Goal: Find specific page/section: Find specific page/section

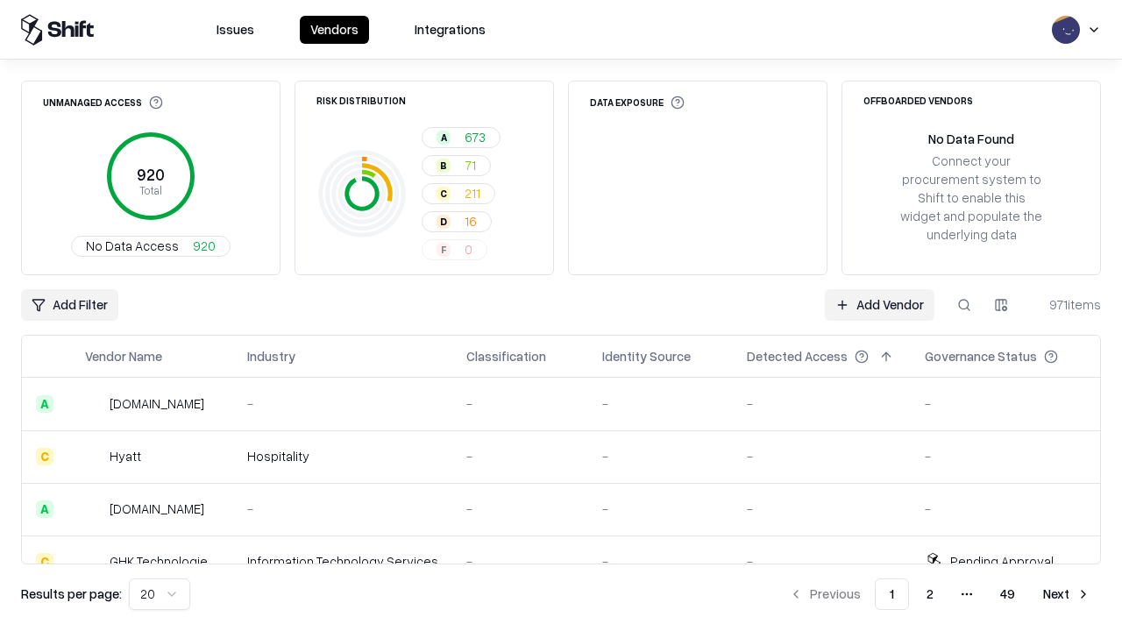
click at [561, 316] on div "Add Filter Add Vendor 971 items" at bounding box center [561, 305] width 1080 height 32
click at [69, 305] on html "Issues Vendors Integrations Unmanaged Access 920 Total No Data Access 920 Risk …" at bounding box center [561, 315] width 1122 height 631
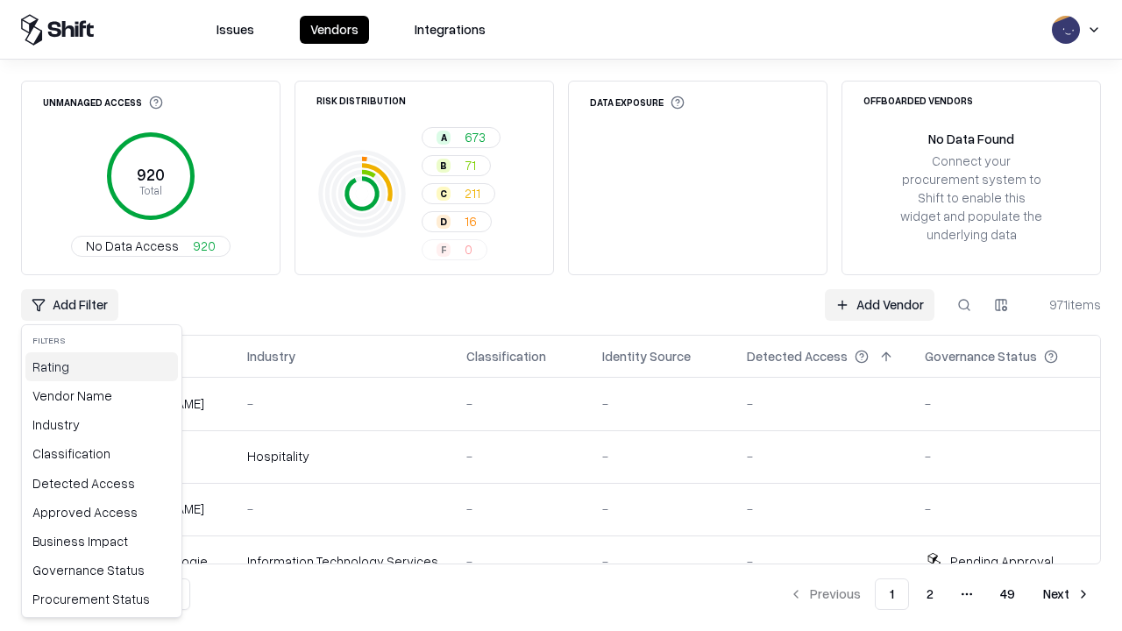
click at [102, 367] on div "Rating" at bounding box center [101, 367] width 153 height 29
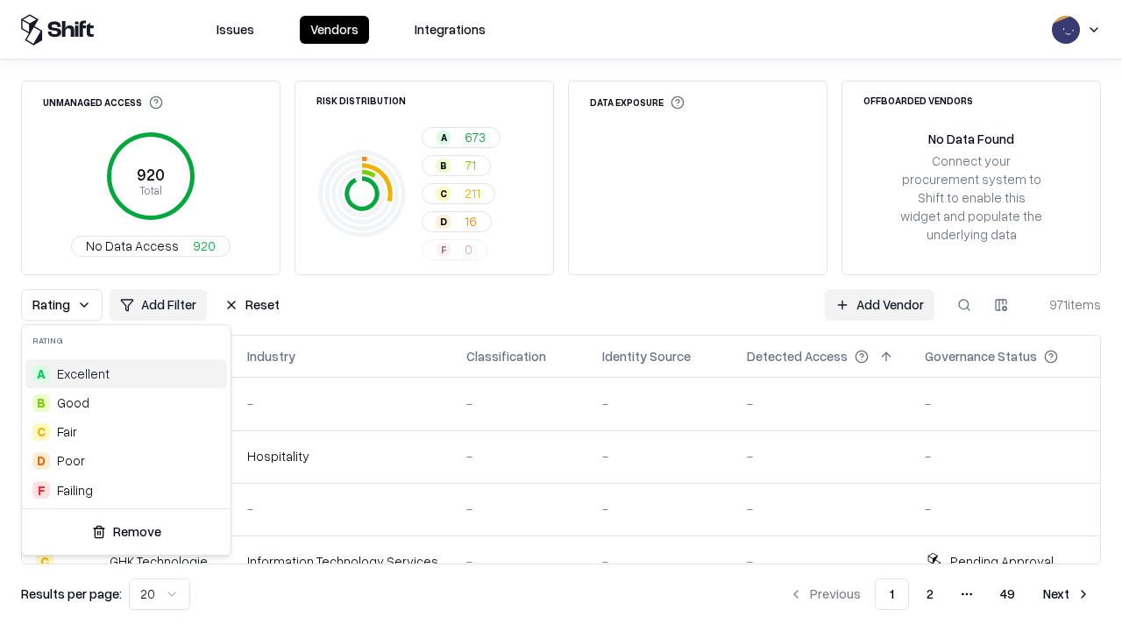
click at [561, 316] on html "Issues Vendors Integrations Unmanaged Access 920 Total No Data Access 920 Risk …" at bounding box center [561, 315] width 1122 height 631
click at [252, 305] on button "Reset" at bounding box center [252, 305] width 76 height 32
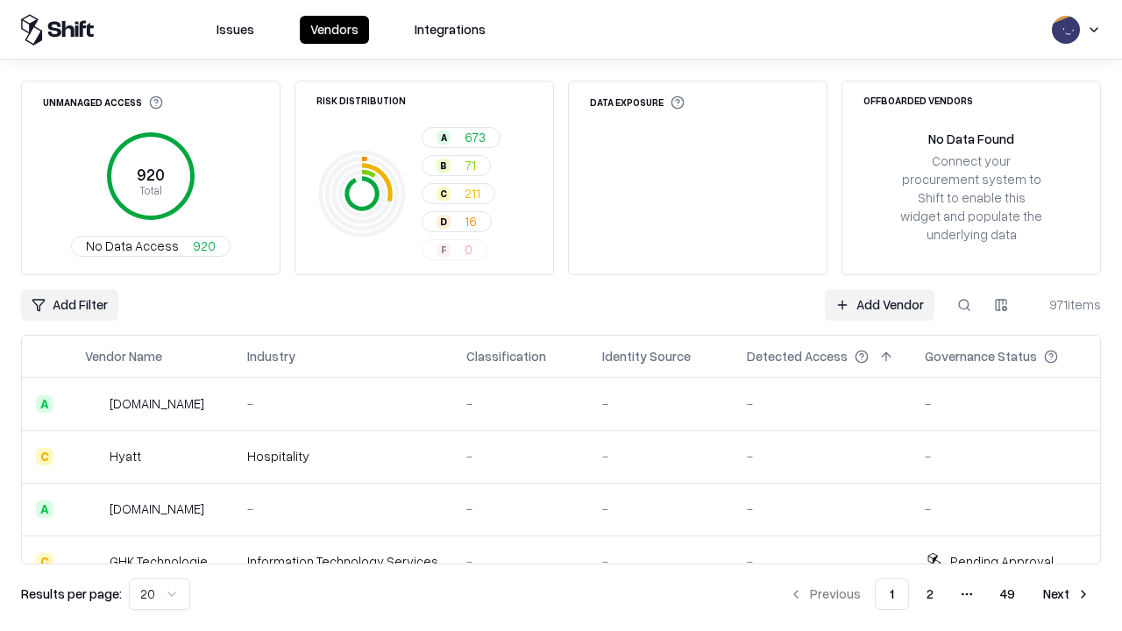
click at [561, 316] on div "Add Filter Add Vendor 971 items" at bounding box center [561, 305] width 1080 height 32
click at [69, 305] on html "Issues Vendors Integrations Unmanaged Access 920 Total No Data Access 920 Risk …" at bounding box center [561, 315] width 1122 height 631
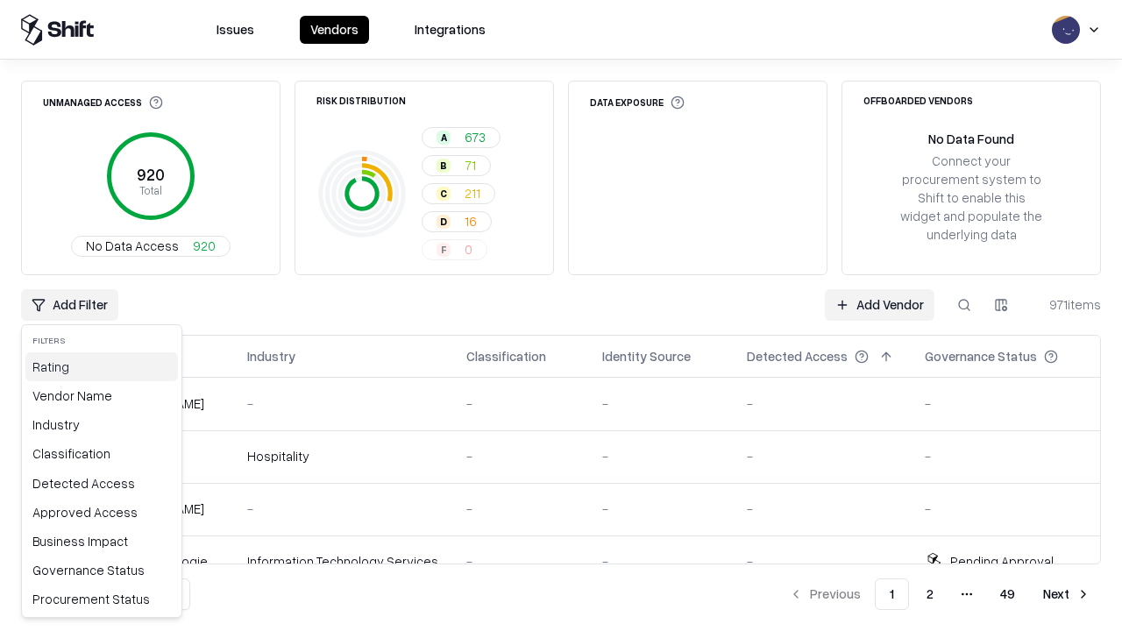
click at [102, 367] on div "Rating" at bounding box center [101, 367] width 153 height 29
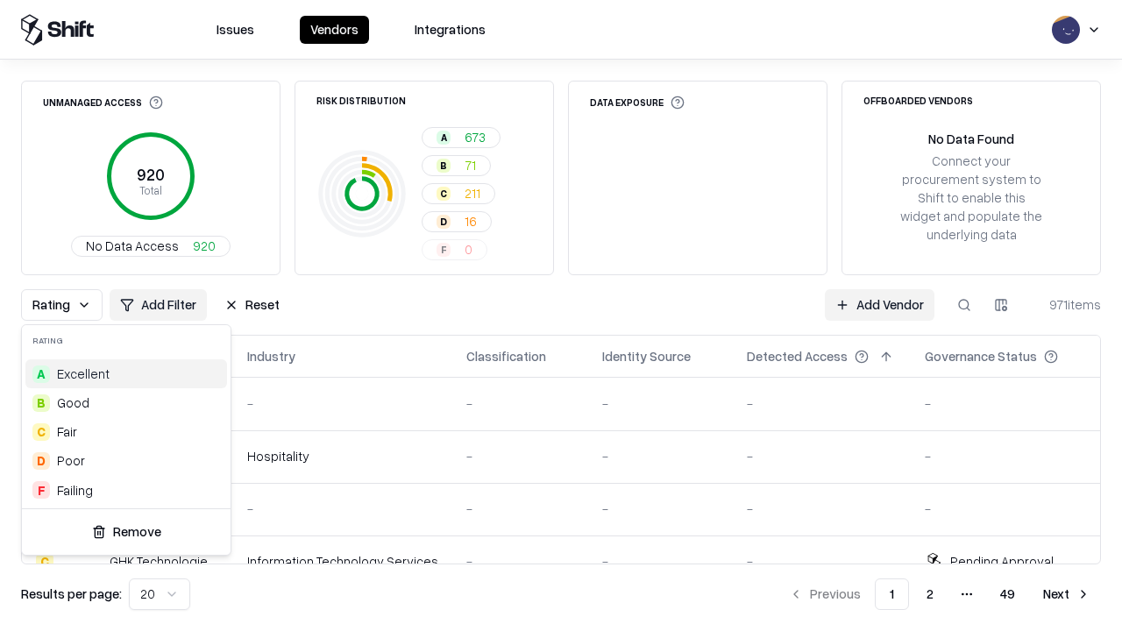
click at [126, 431] on div "C Fair" at bounding box center [126, 431] width 202 height 29
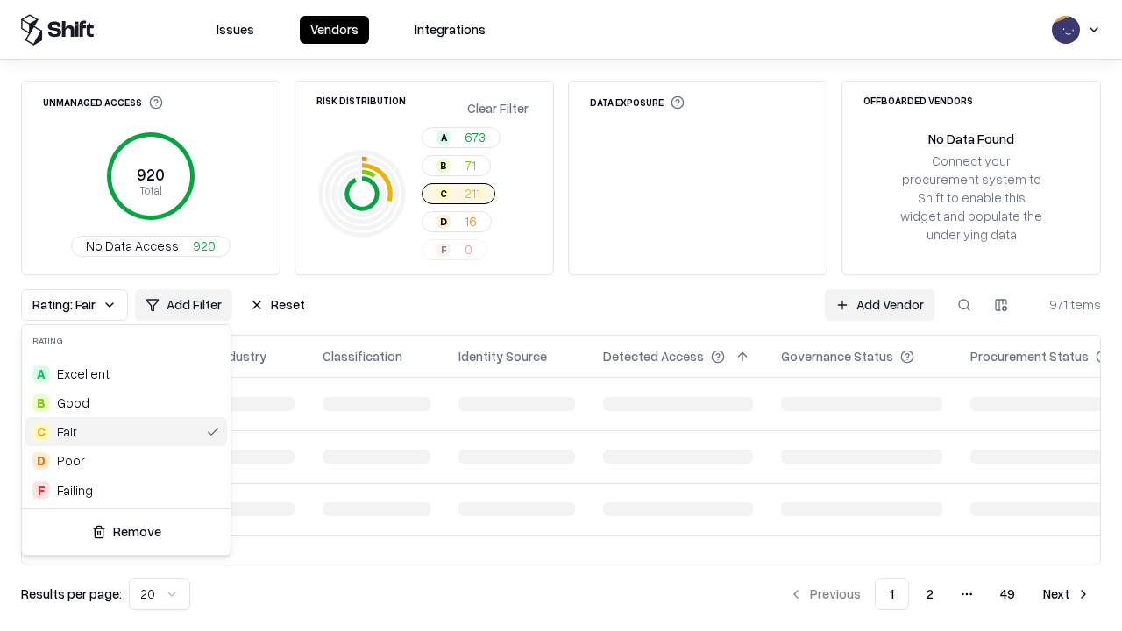
click at [561, 316] on html "Issues Vendors Integrations Unmanaged Access 920 Total No Data Access 920 Risk …" at bounding box center [561, 315] width 1122 height 631
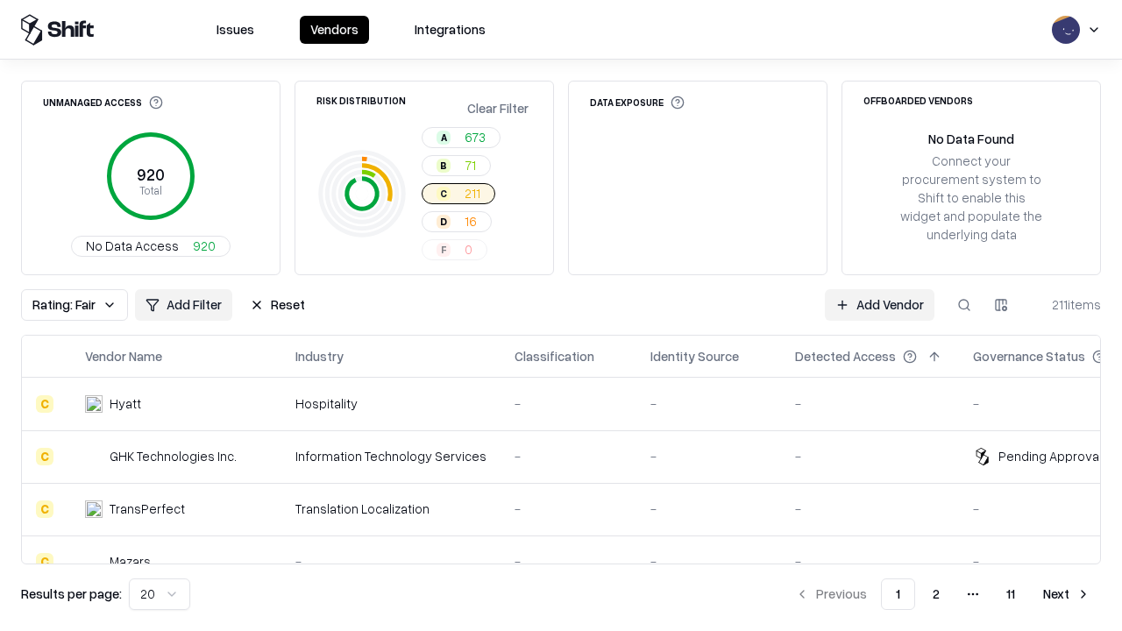
click at [561, 316] on div "Rating: Fair Add Filter Reset Add Vendor 211 items" at bounding box center [561, 305] width 1080 height 32
click at [277, 305] on button "Reset" at bounding box center [277, 305] width 76 height 32
click at [561, 316] on div "Add Filter Add Vendor 211 items" at bounding box center [561, 305] width 1080 height 32
click at [69, 305] on html "Issues Vendors Integrations Unmanaged Access 920 Total No Data Access 920 Risk …" at bounding box center [561, 315] width 1122 height 631
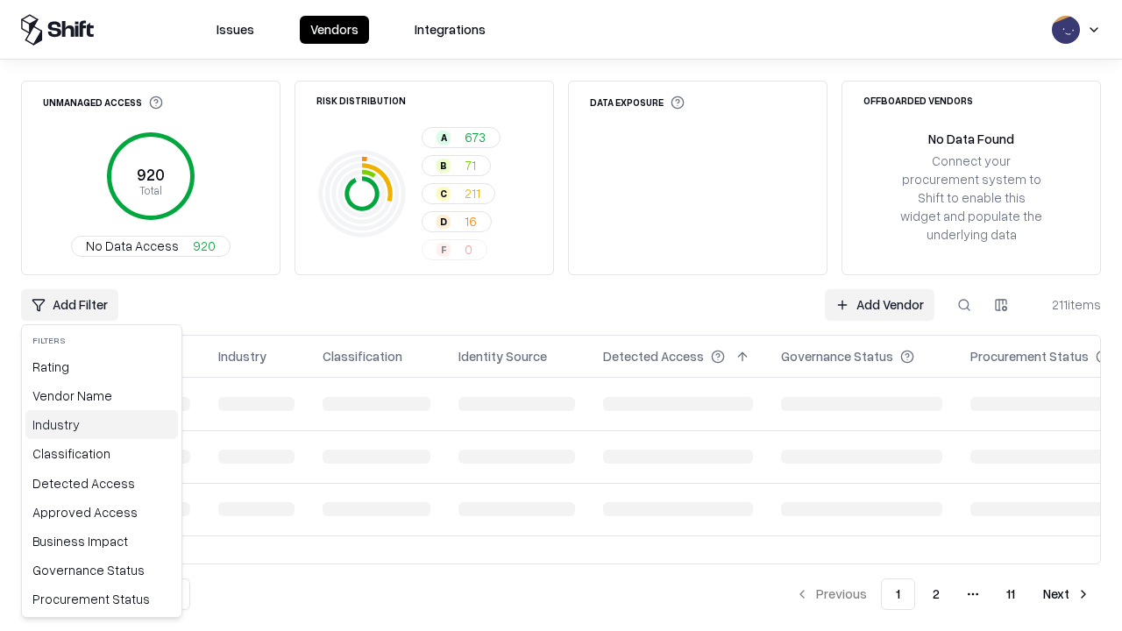
click at [102, 424] on div "Industry" at bounding box center [101, 424] width 153 height 29
